Goal: Task Accomplishment & Management: Manage account settings

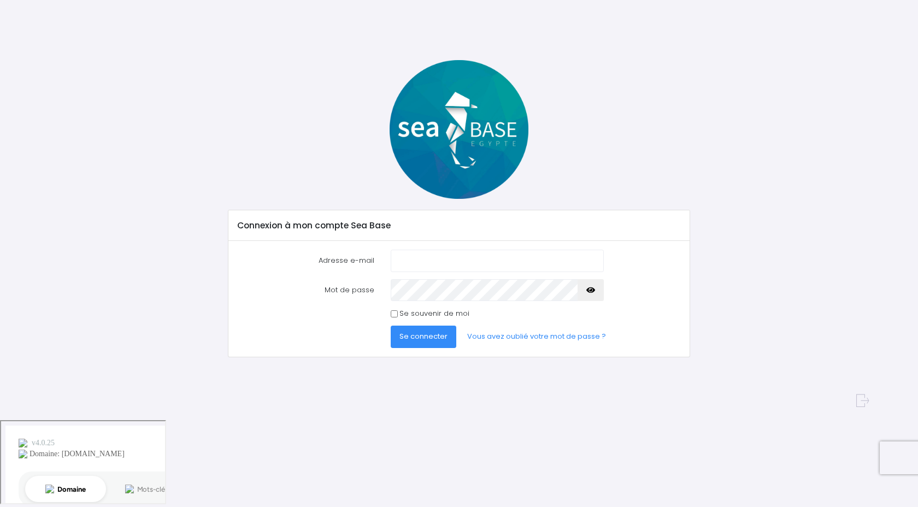
type input "vincentguillemot.vg@gmail.com"
click at [428, 343] on button "Se connecter" at bounding box center [424, 337] width 66 height 22
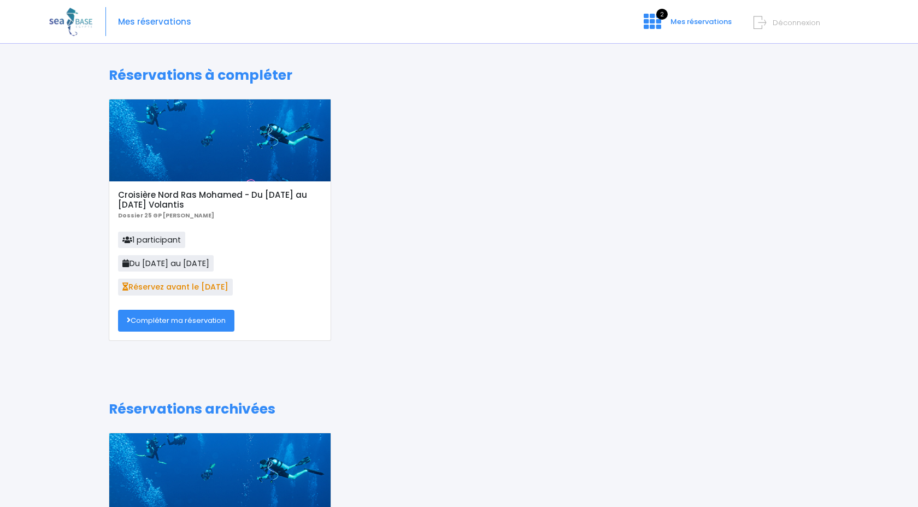
click at [193, 325] on link "Compléter ma réservation" at bounding box center [176, 321] width 116 height 22
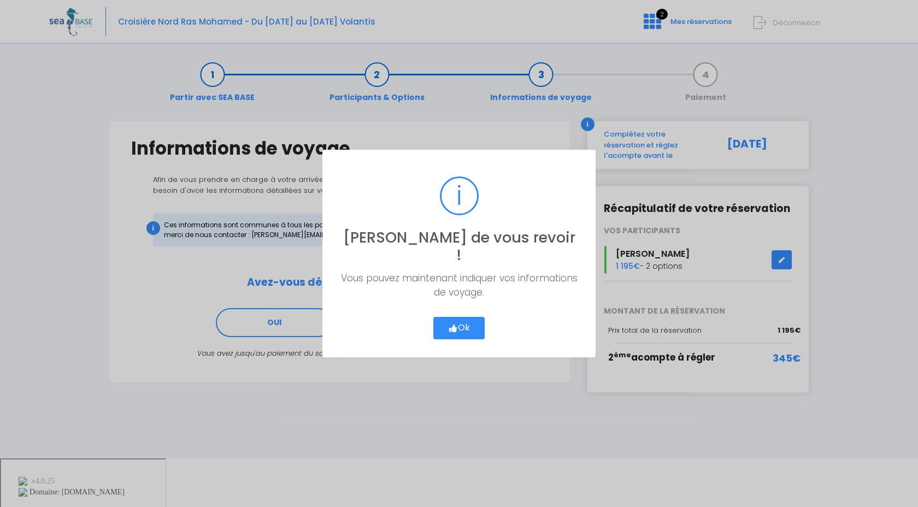
click at [446, 317] on button "Ok" at bounding box center [458, 328] width 51 height 23
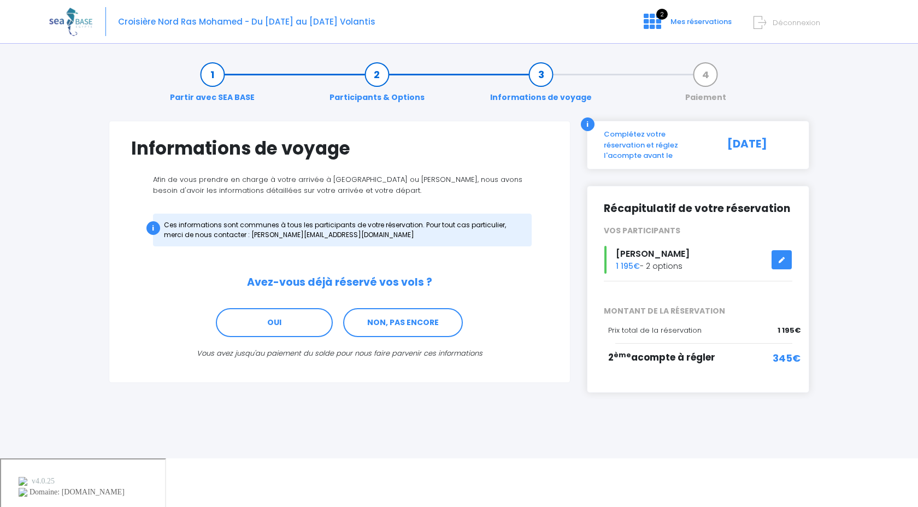
click at [781, 257] on link at bounding box center [781, 259] width 21 height 19
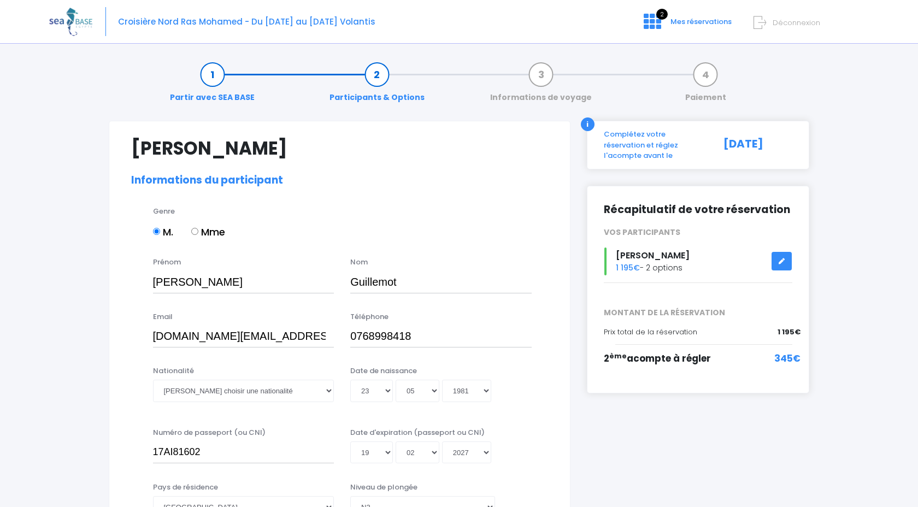
select select "N3"
select select "L"
